Goal: Transaction & Acquisition: Purchase product/service

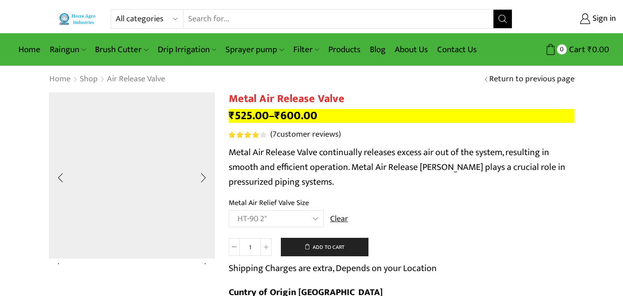
select select
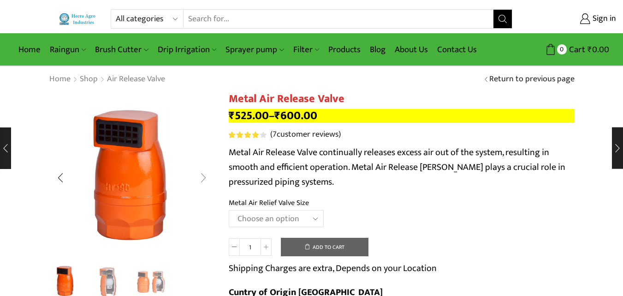
click at [205, 176] on div "Next slide" at bounding box center [203, 177] width 23 height 23
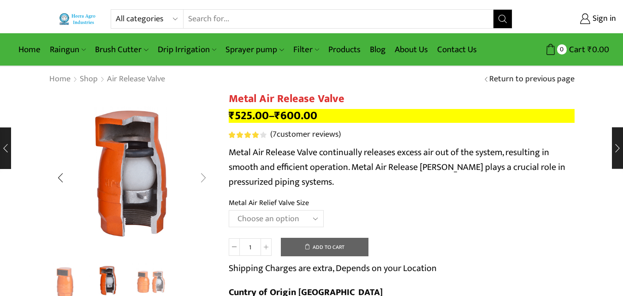
click at [205, 176] on div "Next slide" at bounding box center [203, 177] width 23 height 23
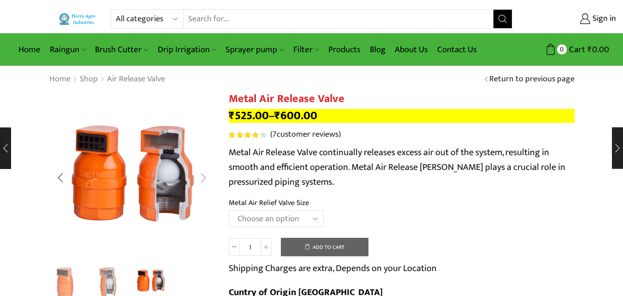
click at [205, 176] on div "Next slide" at bounding box center [203, 177] width 23 height 23
click at [61, 176] on div "Previous slide" at bounding box center [60, 177] width 23 height 23
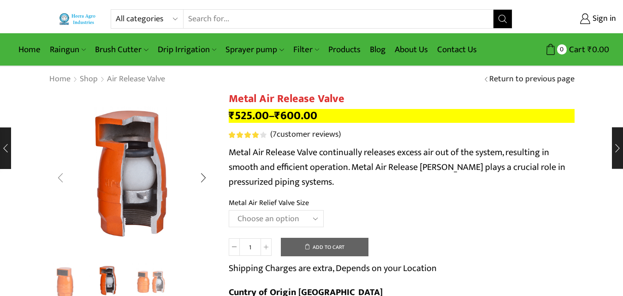
click at [61, 176] on div "Previous slide" at bounding box center [60, 177] width 23 height 23
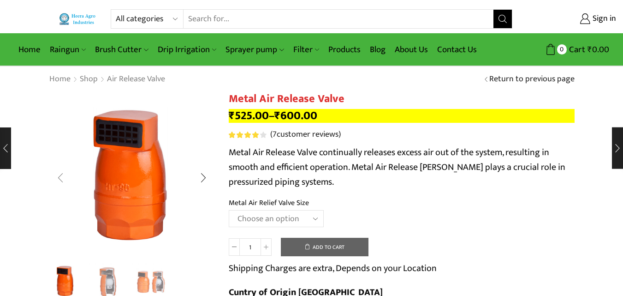
click at [61, 176] on div "Previous slide" at bounding box center [60, 177] width 23 height 23
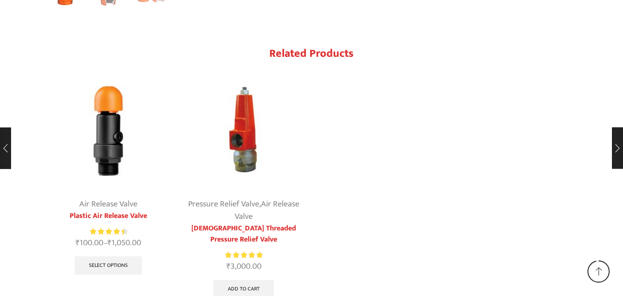
scroll to position [1846, 0]
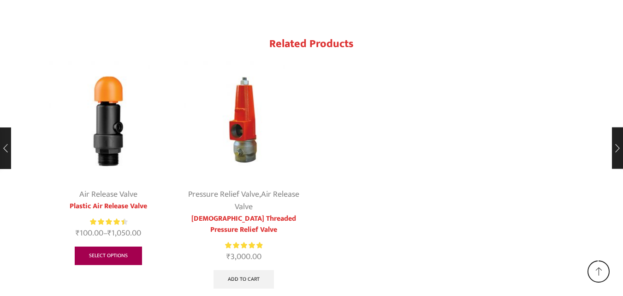
click at [113, 246] on link "Select options" at bounding box center [108, 255] width 67 height 18
